Goal: Download file/media

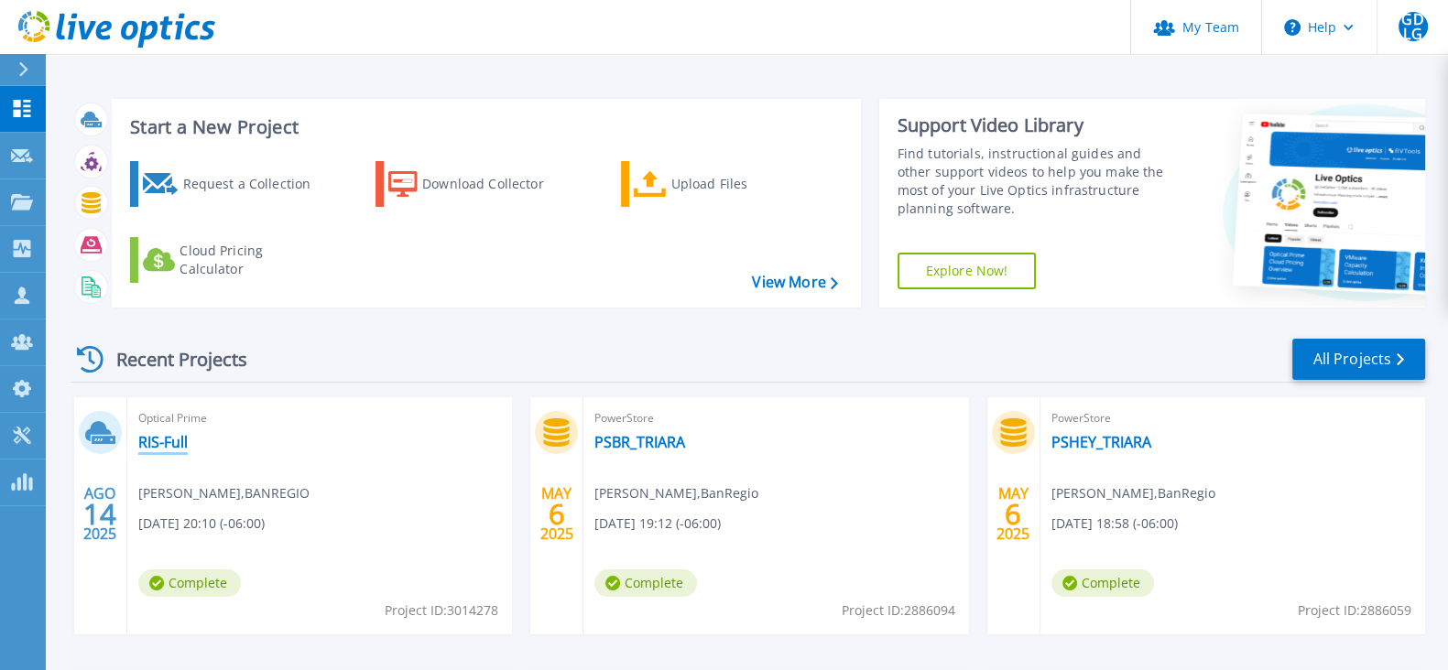
click at [156, 441] on link "RIS-Full" at bounding box center [162, 442] width 49 height 18
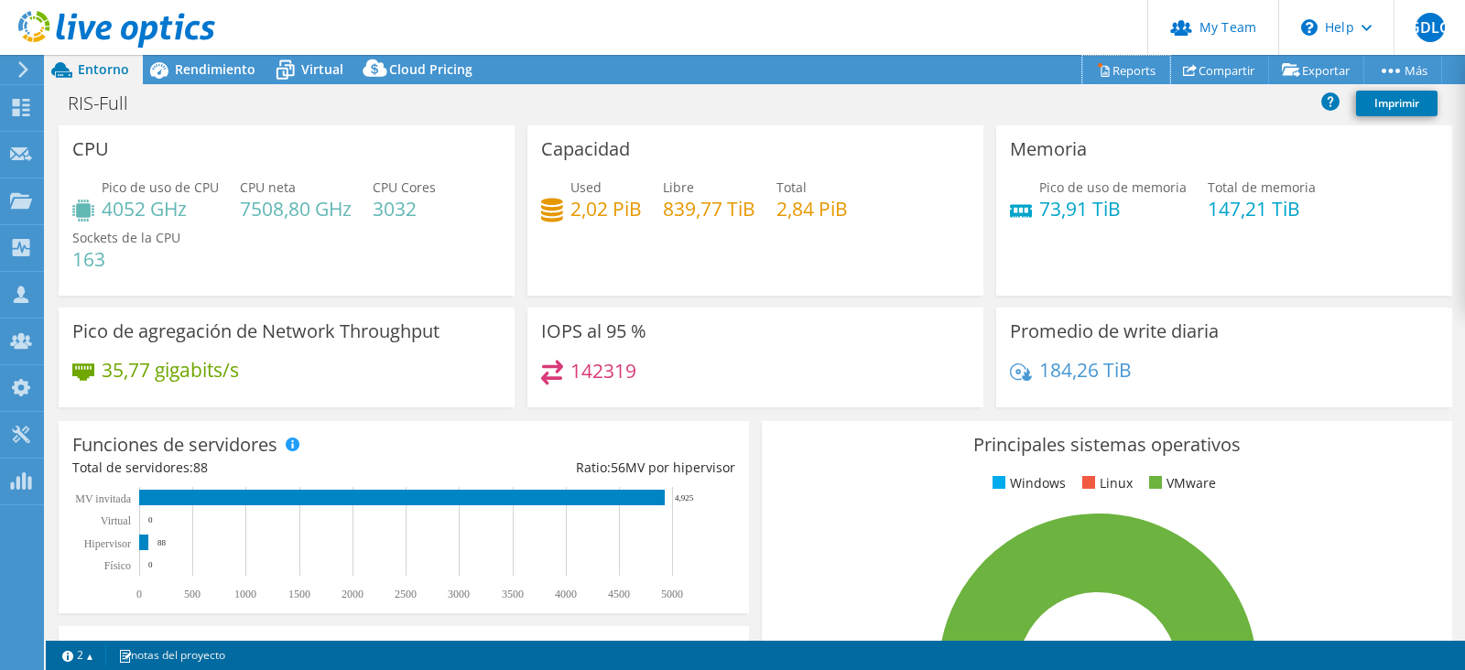
click at [1120, 72] on link "Reports" at bounding box center [1126, 70] width 88 height 28
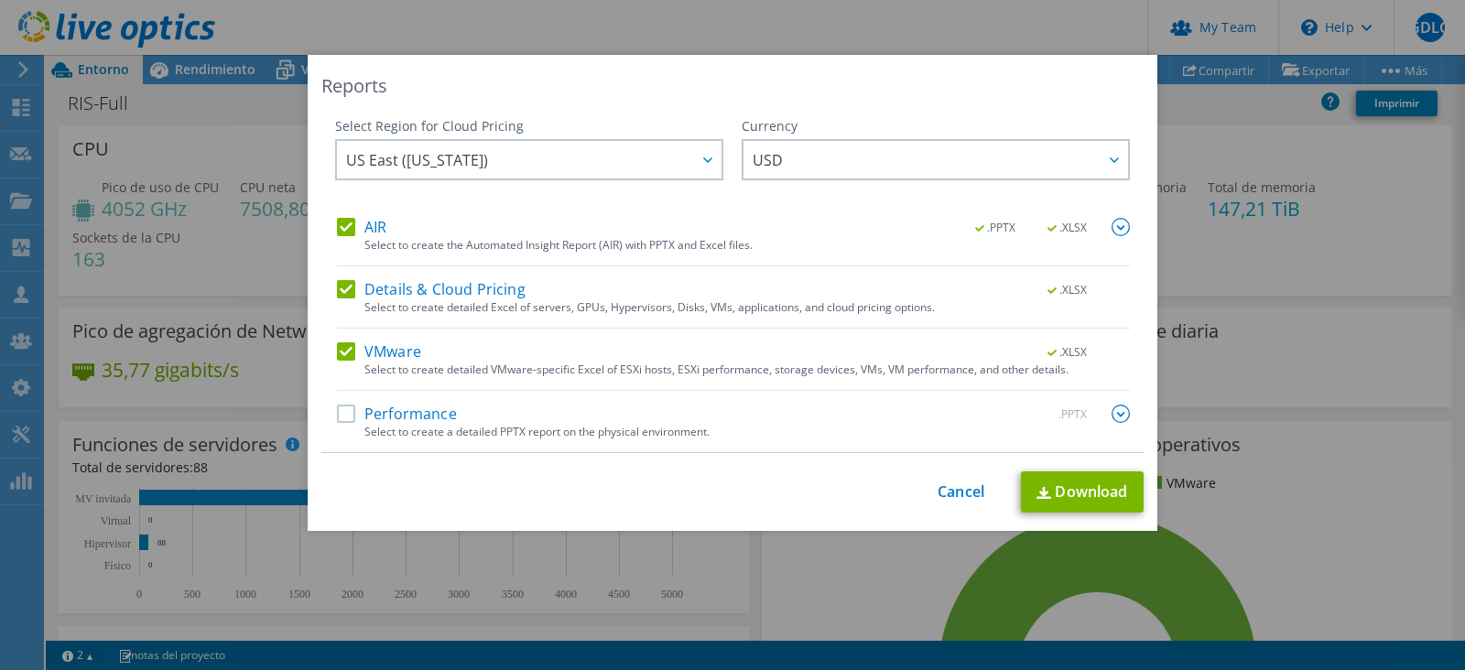
click at [337, 409] on label "Performance" at bounding box center [397, 414] width 120 height 18
click at [0, 0] on input "Performance" at bounding box center [0, 0] width 0 height 0
click at [703, 160] on icon at bounding box center [707, 160] width 9 height 5
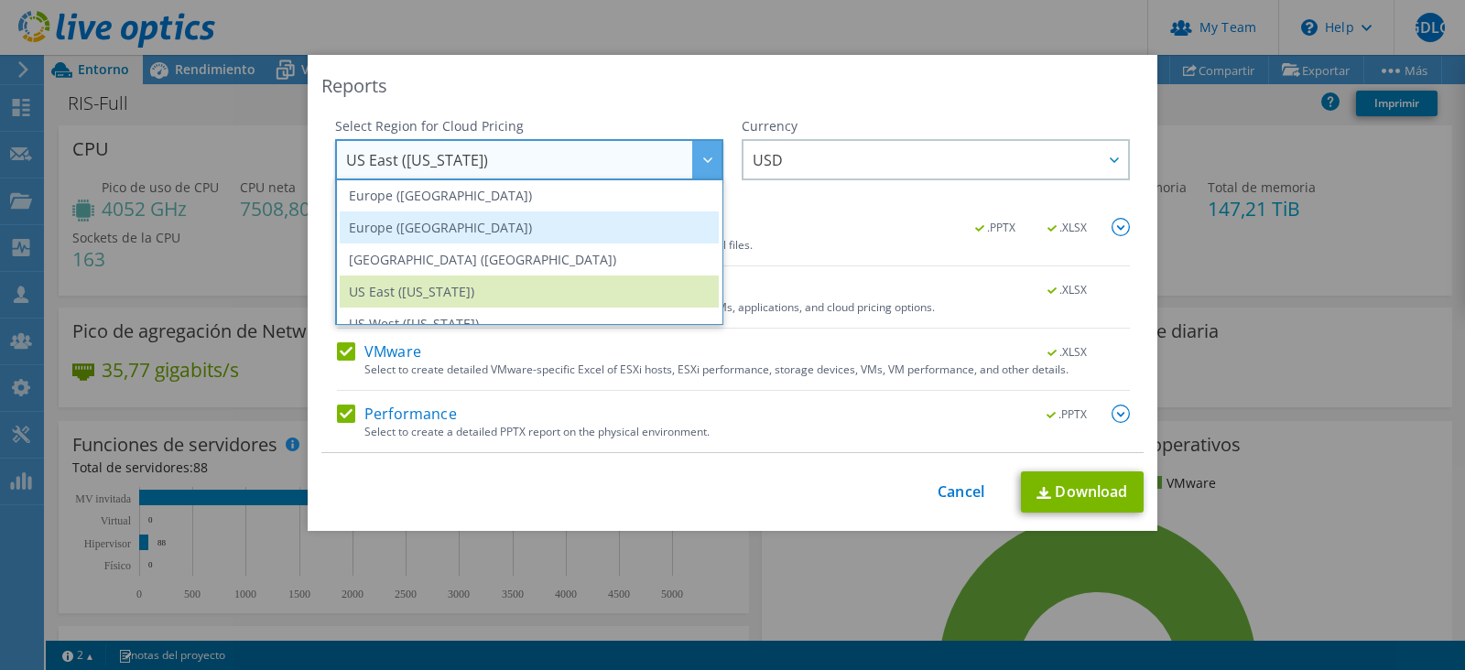
scroll to position [247, 0]
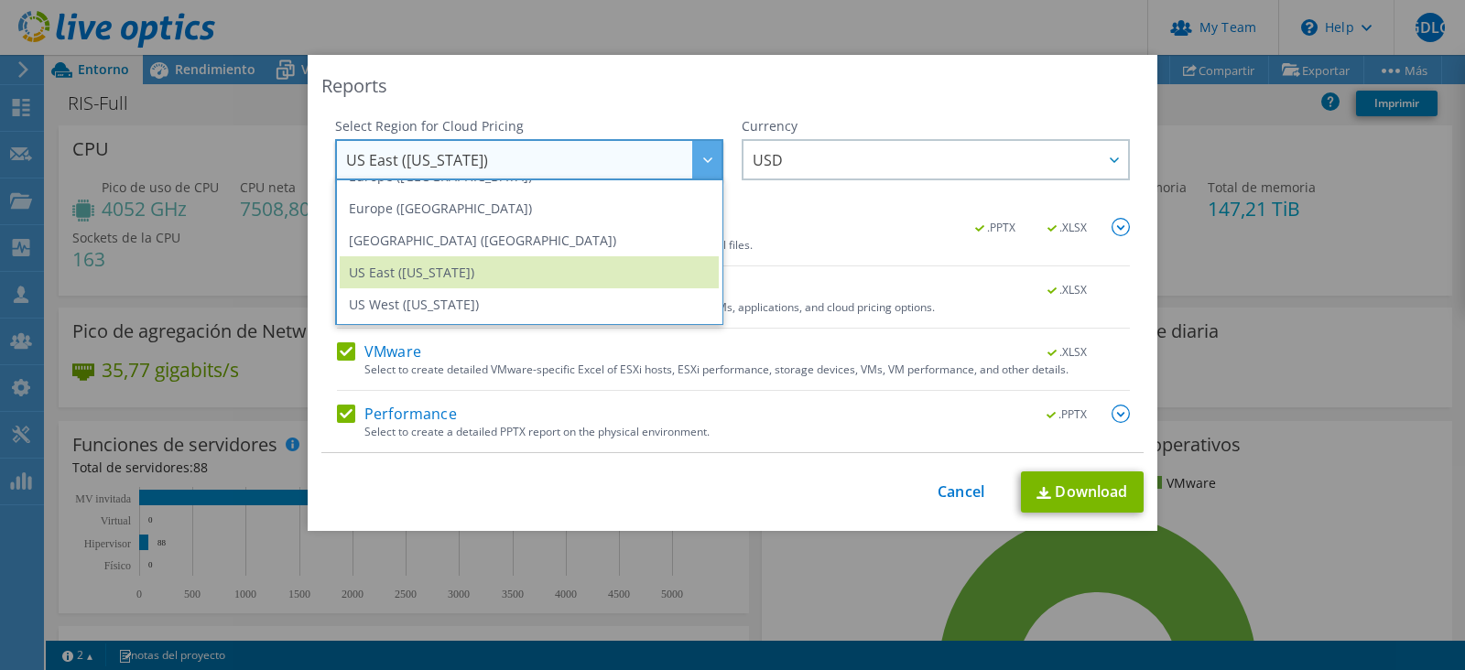
click at [873, 75] on div "Reports" at bounding box center [732, 86] width 822 height 26
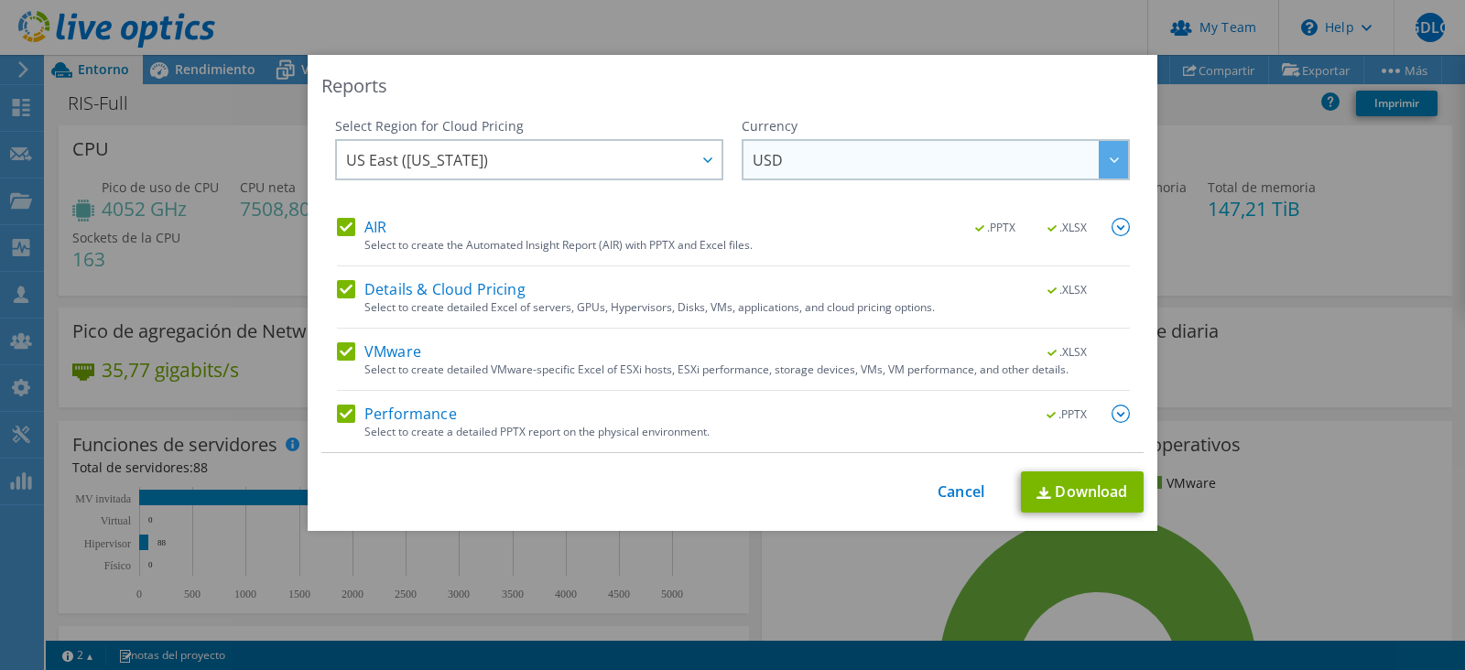
click at [878, 162] on span "USD" at bounding box center [940, 160] width 375 height 38
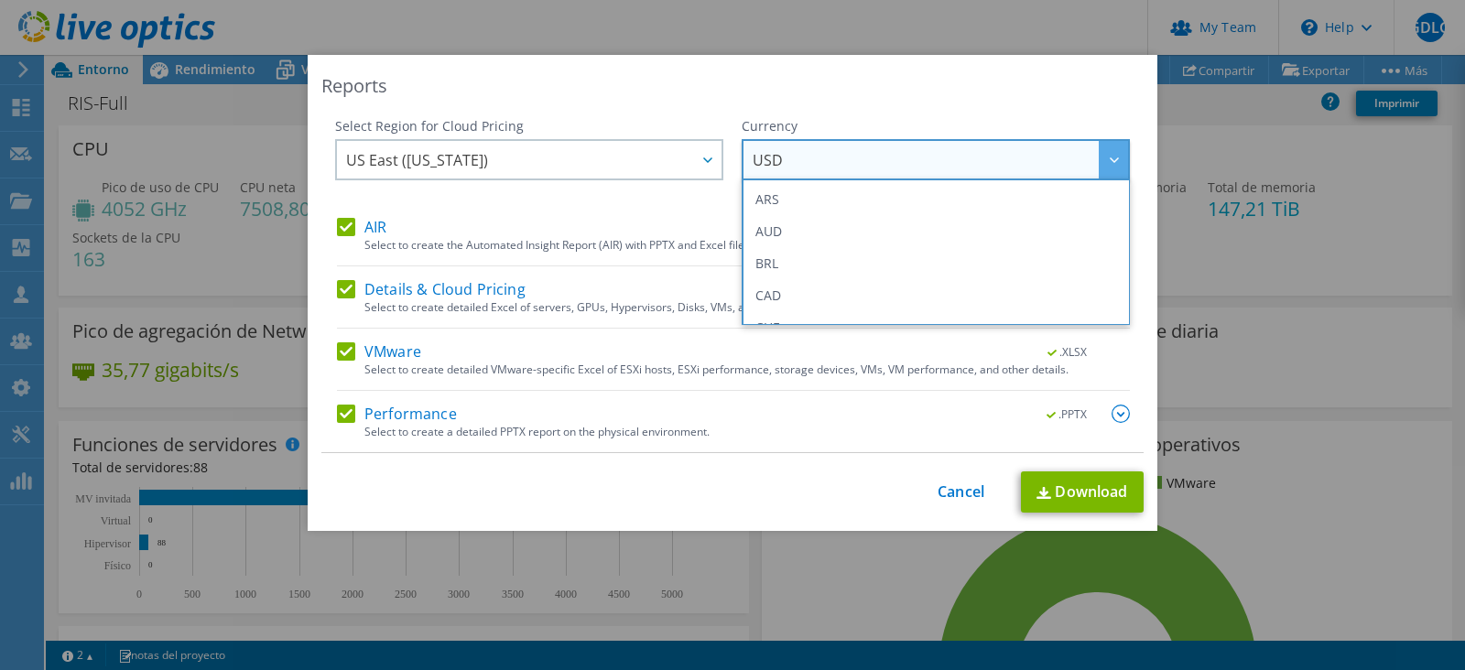
click at [878, 162] on span "USD" at bounding box center [940, 160] width 375 height 38
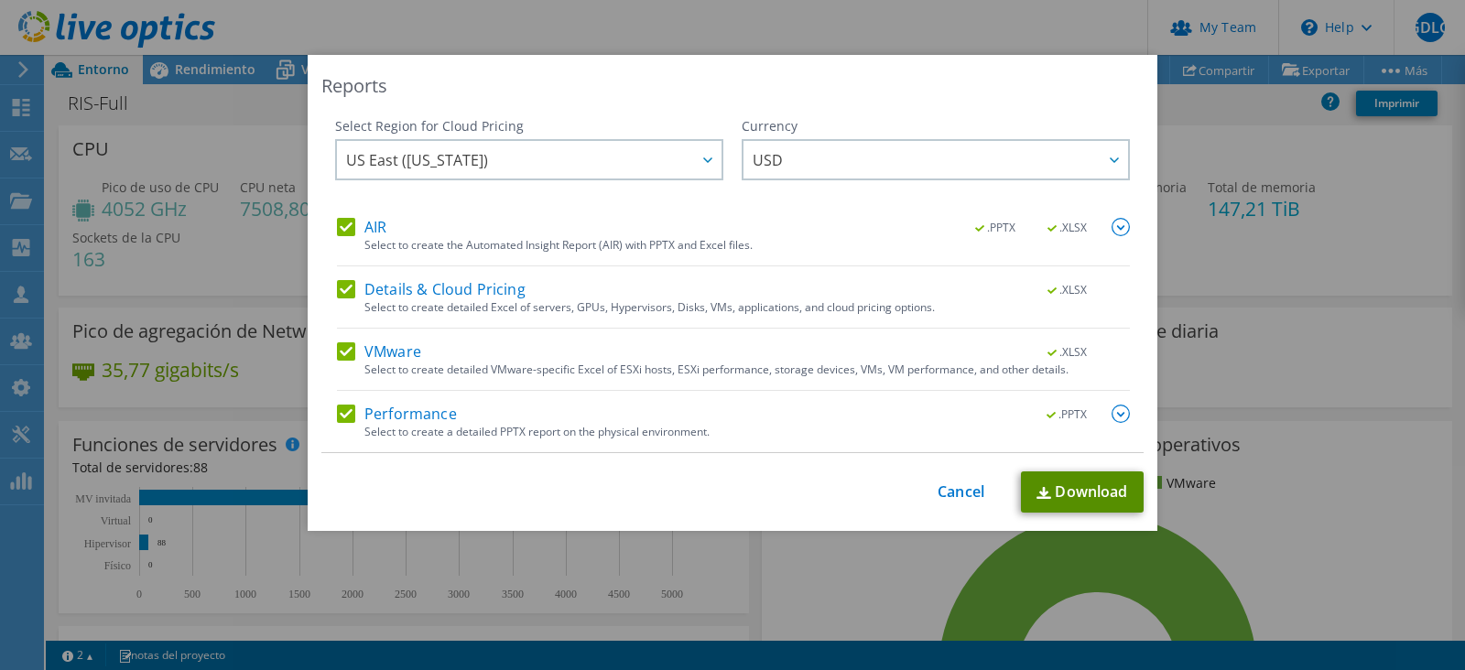
click at [1073, 492] on link "Download" at bounding box center [1082, 492] width 123 height 41
click at [1117, 230] on img at bounding box center [1121, 227] width 18 height 18
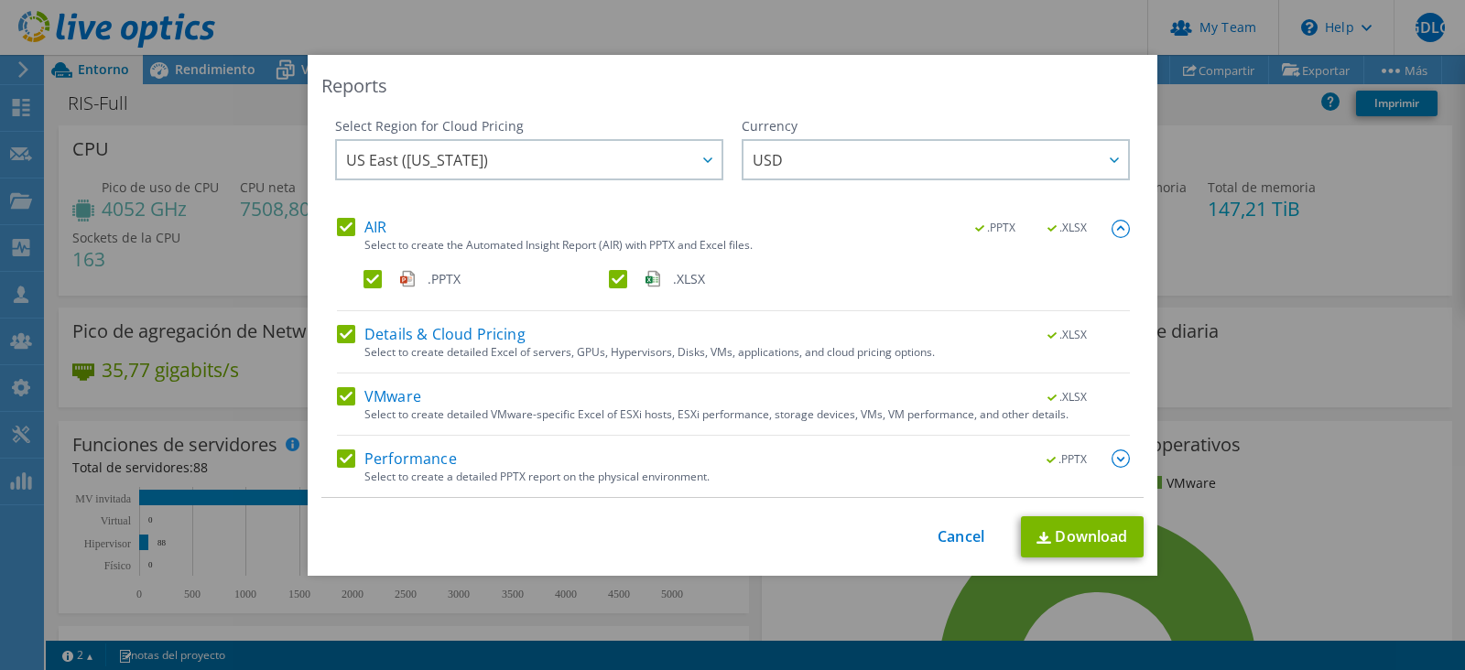
click at [1117, 230] on img at bounding box center [1121, 229] width 18 height 18
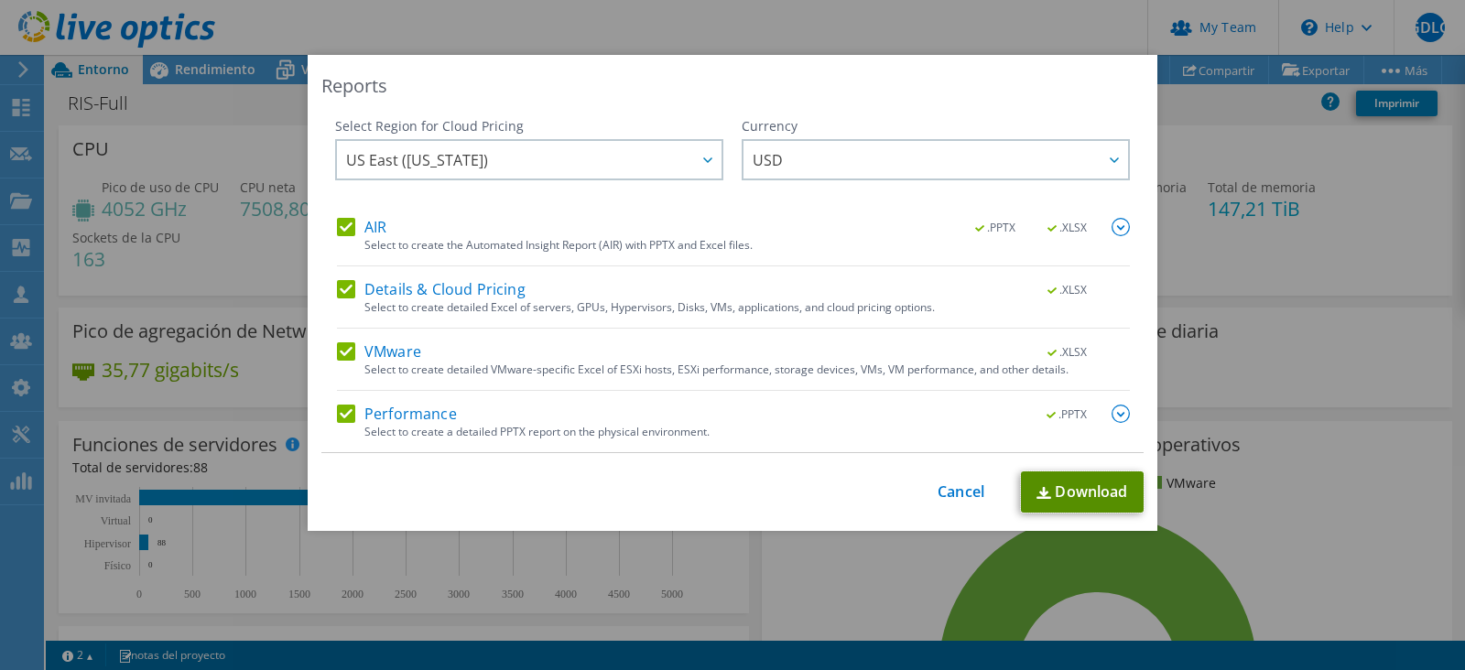
click at [1072, 511] on link "Download" at bounding box center [1082, 492] width 123 height 41
click at [959, 493] on link "Cancel" at bounding box center [961, 492] width 47 height 17
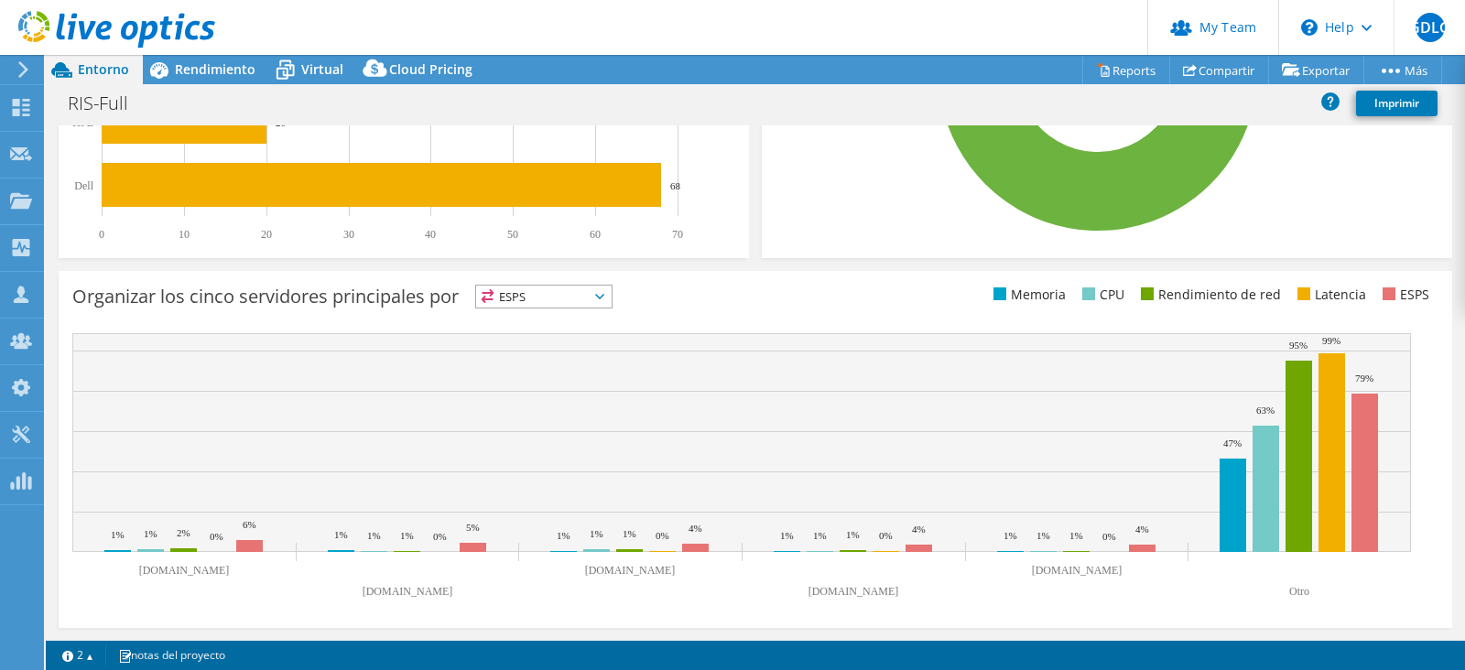
scroll to position [0, 0]
